Goal: Register for event/course

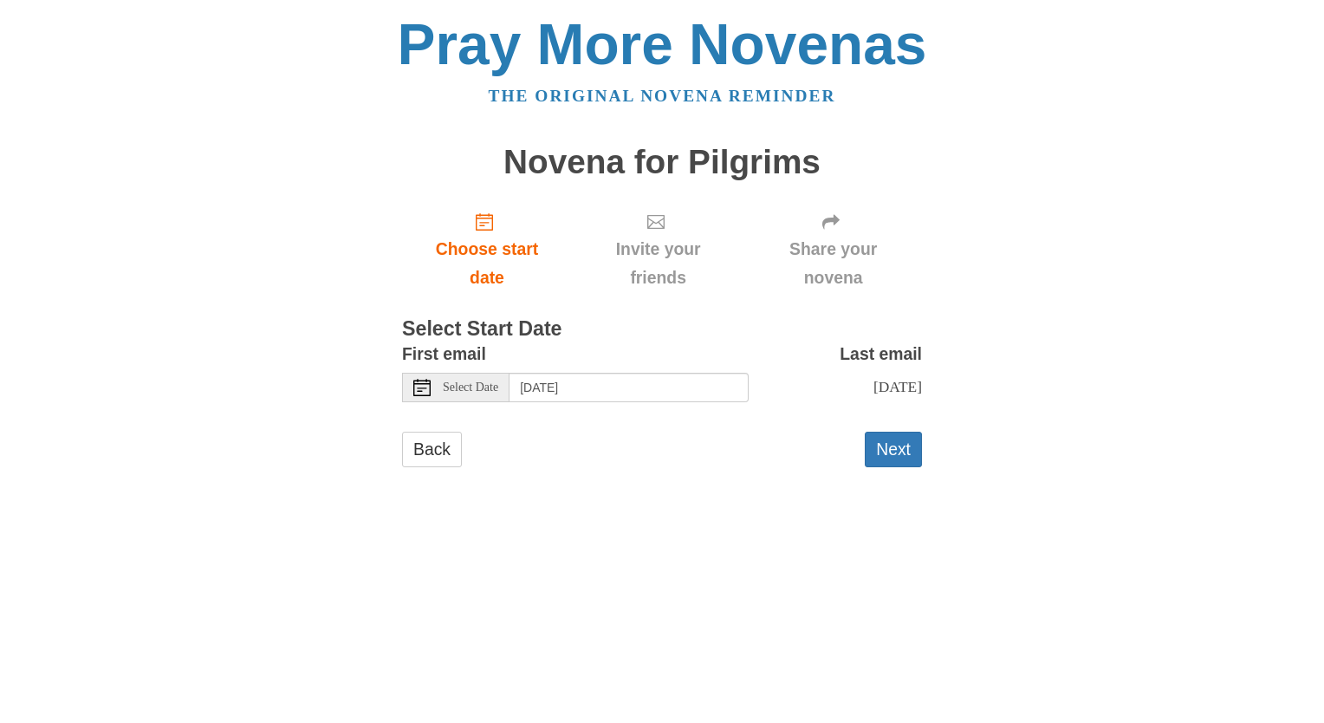
click at [418, 390] on use at bounding box center [421, 387] width 17 height 17
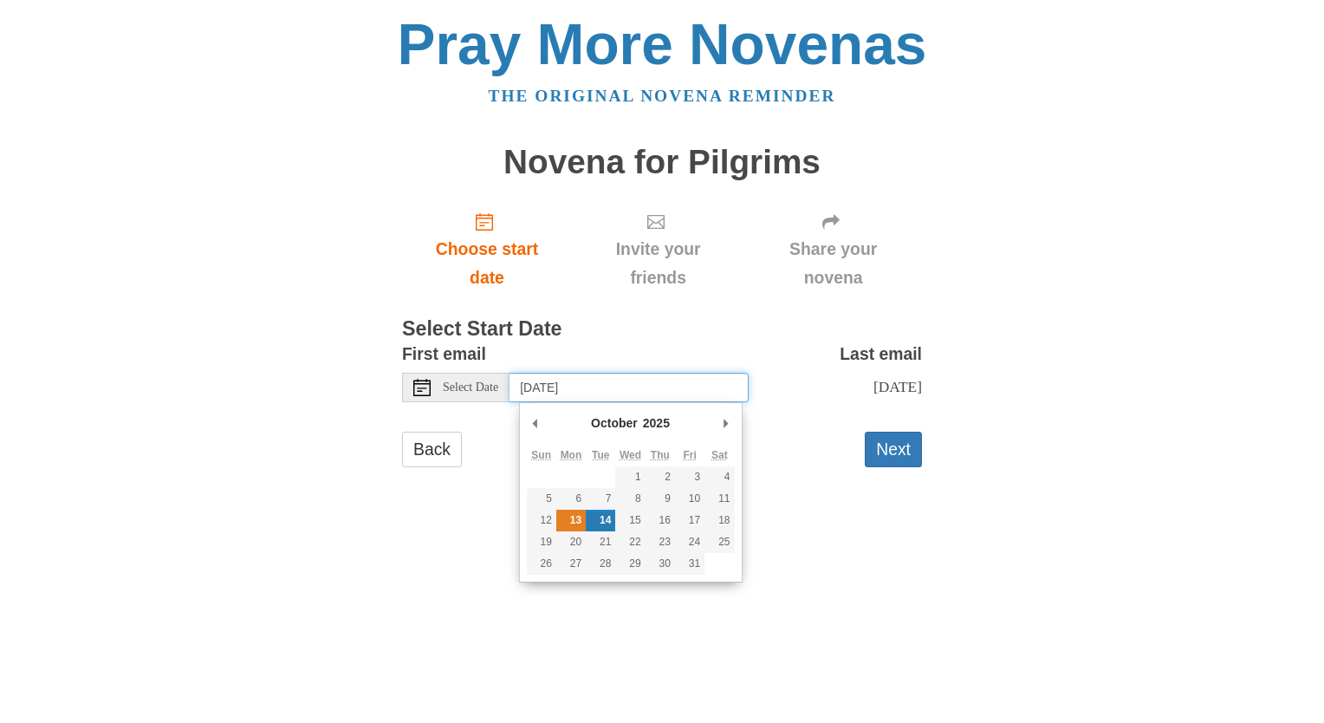
type input "Monday, October 13th"
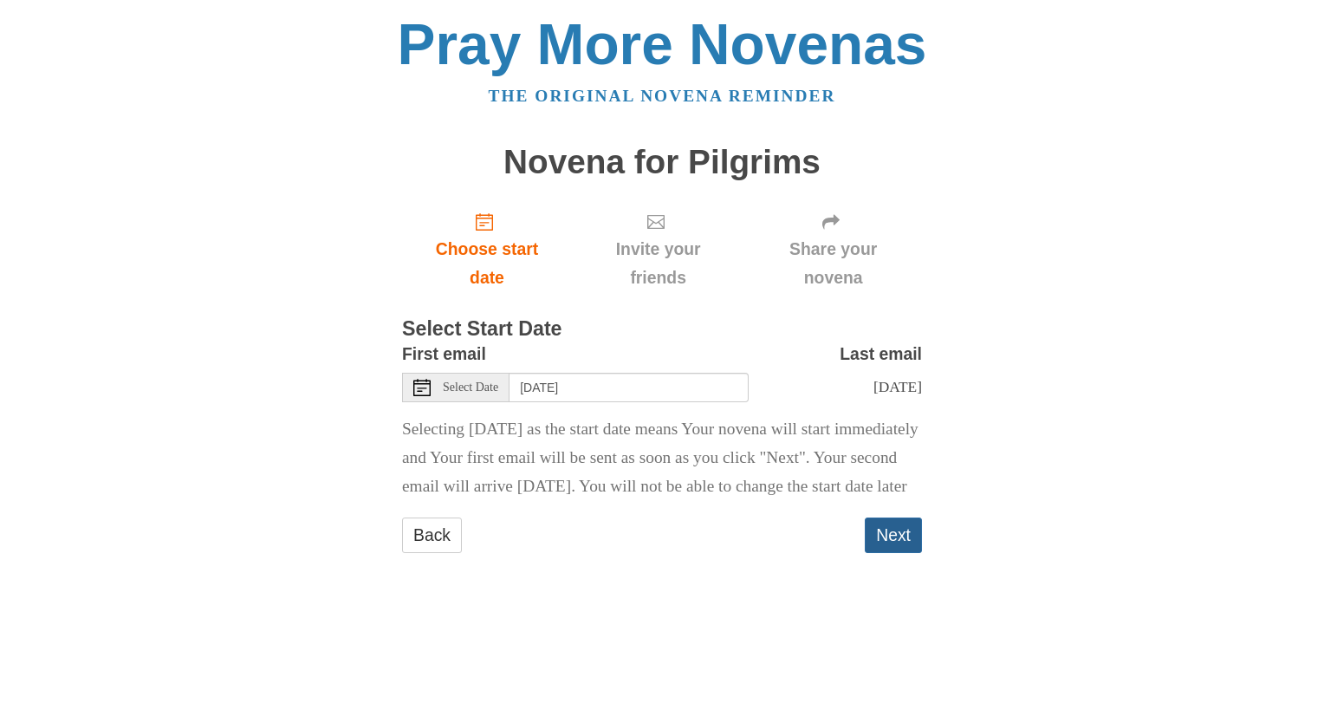
click at [898, 553] on button "Next" at bounding box center [893, 535] width 57 height 36
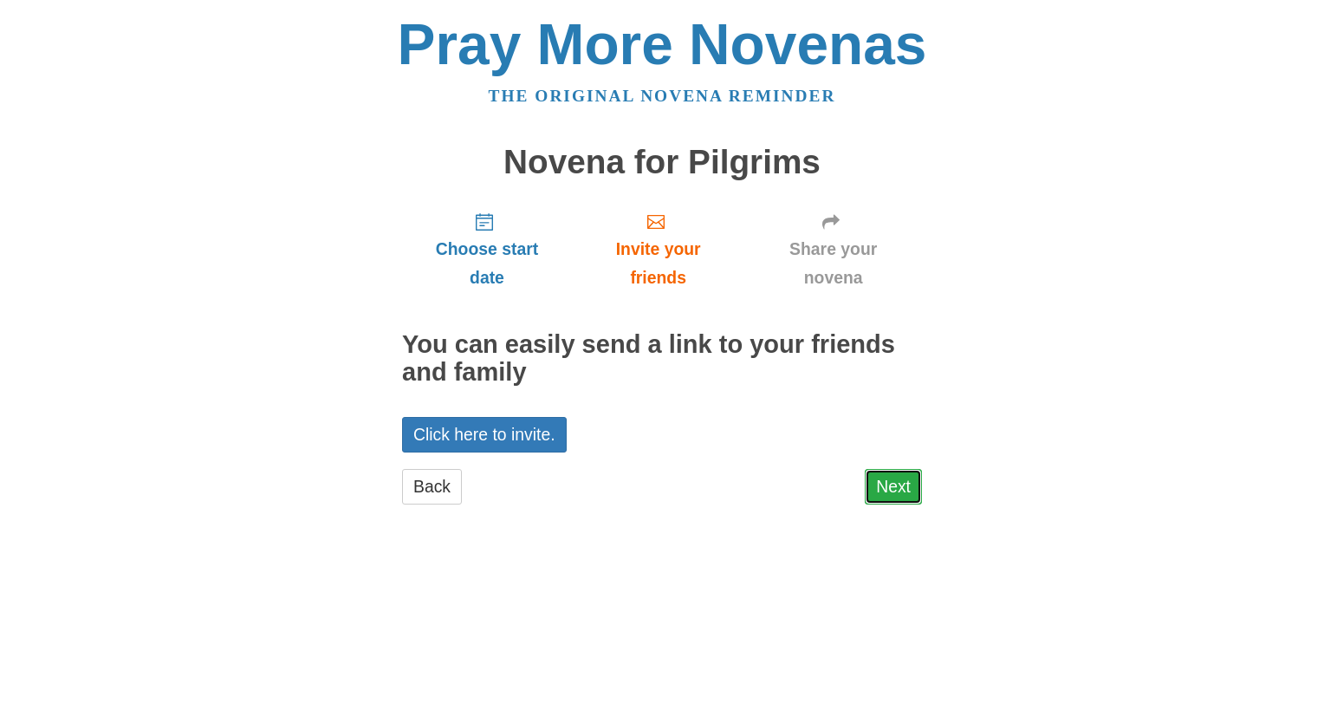
click at [896, 498] on link "Next" at bounding box center [893, 487] width 57 height 36
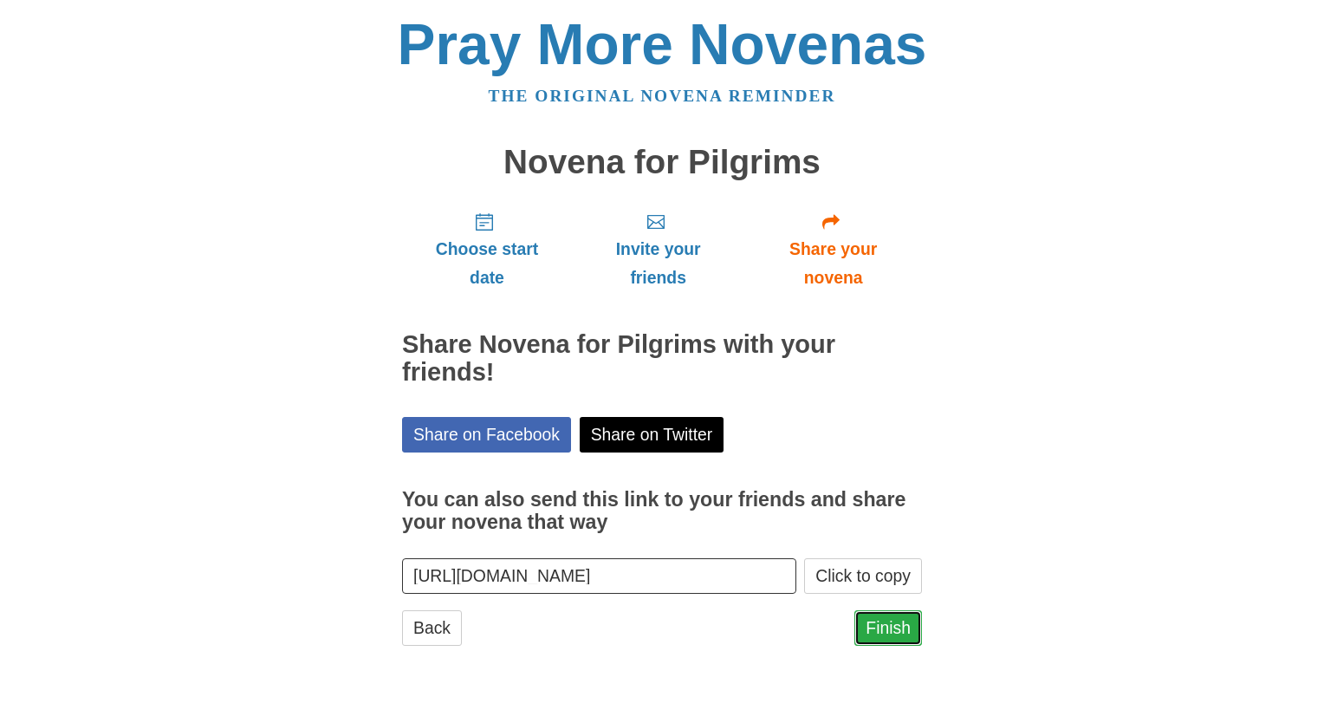
click at [886, 631] on link "Finish" at bounding box center [888, 628] width 68 height 36
